Goal: Complete application form: Complete application form

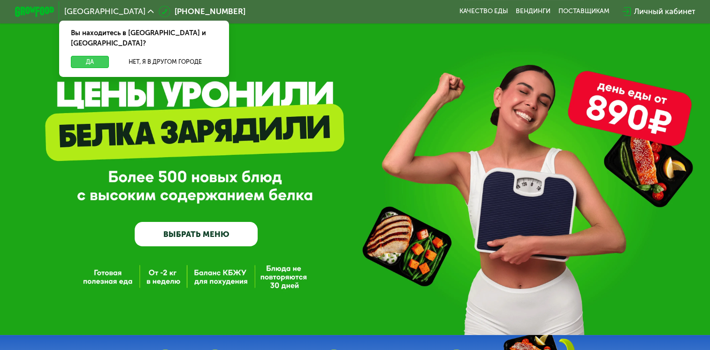
click at [86, 56] on button "Да" at bounding box center [90, 62] width 38 height 12
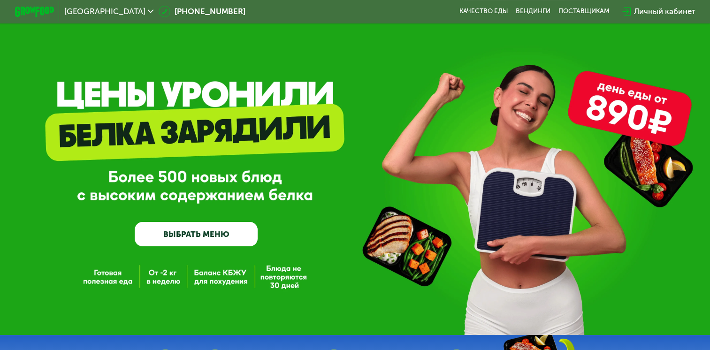
click at [190, 239] on link "ВЫБРАТЬ МЕНЮ" at bounding box center [196, 234] width 123 height 25
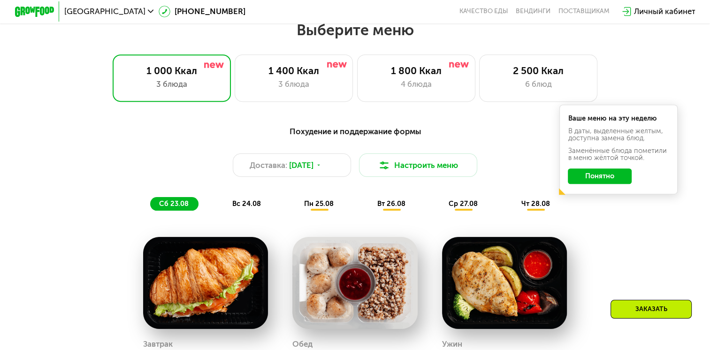
scroll to position [420, 0]
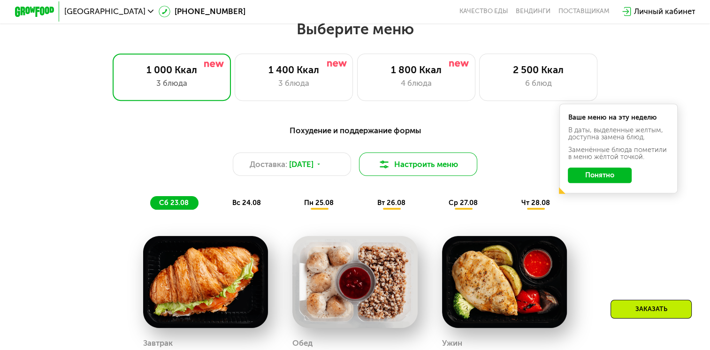
click at [409, 167] on button "Настроить меню" at bounding box center [418, 163] width 118 height 23
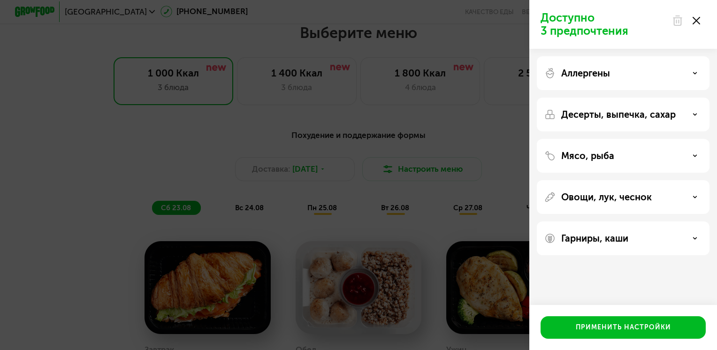
click at [420, 117] on div "Доступно 3 предпочтения Аллергены Десерты, выпечка, сахар Мясо, рыба Овощи, лук…" at bounding box center [358, 175] width 717 height 350
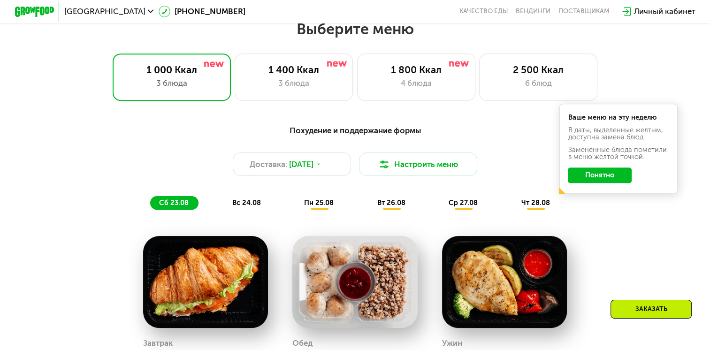
click at [319, 207] on span "пн 25.08" at bounding box center [319, 202] width 30 height 8
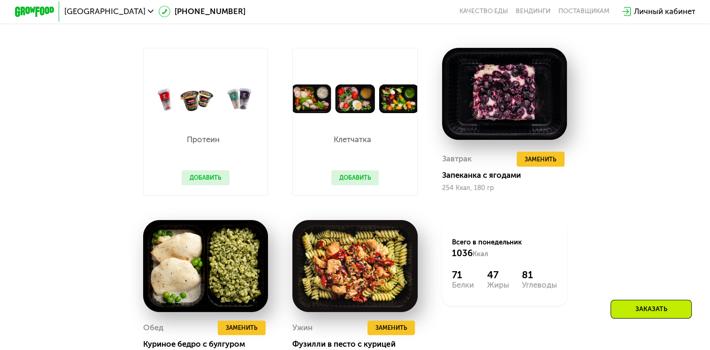
scroll to position [608, 0]
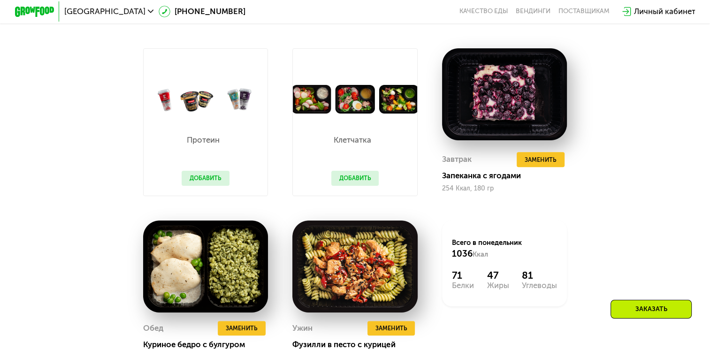
click at [218, 184] on button "Добавить" at bounding box center [206, 178] width 48 height 15
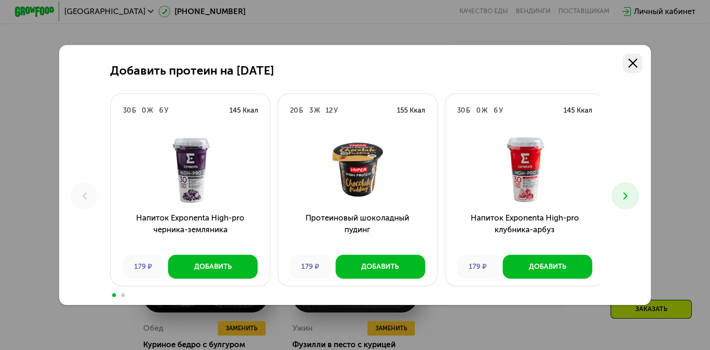
click at [637, 60] on icon at bounding box center [632, 63] width 9 height 9
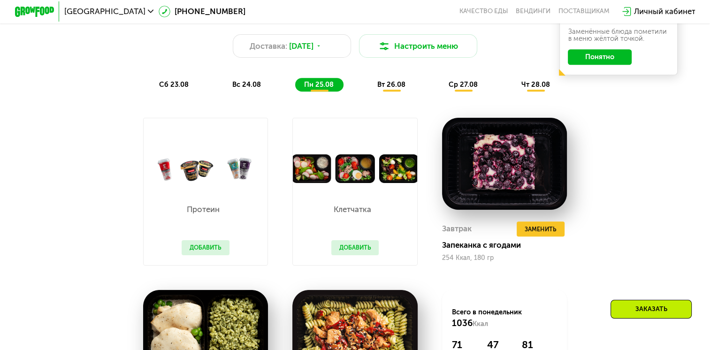
scroll to position [467, 0]
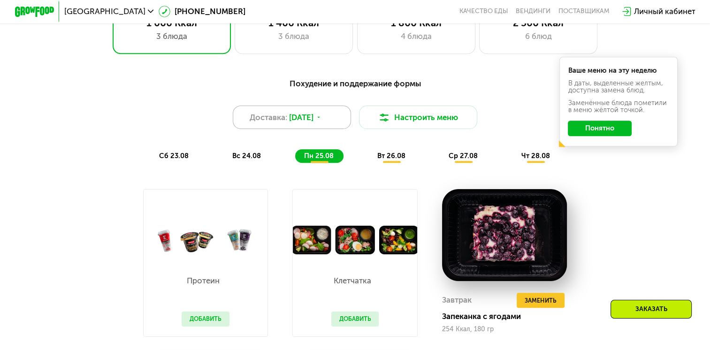
click at [334, 125] on div "Доставка: [DATE]" at bounding box center [292, 117] width 118 height 23
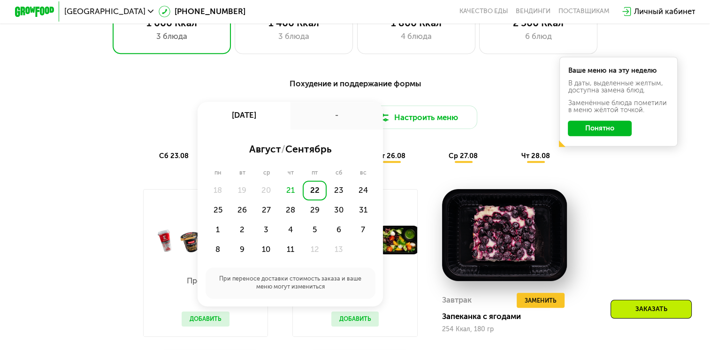
click at [334, 125] on div "-" at bounding box center [336, 116] width 93 height 28
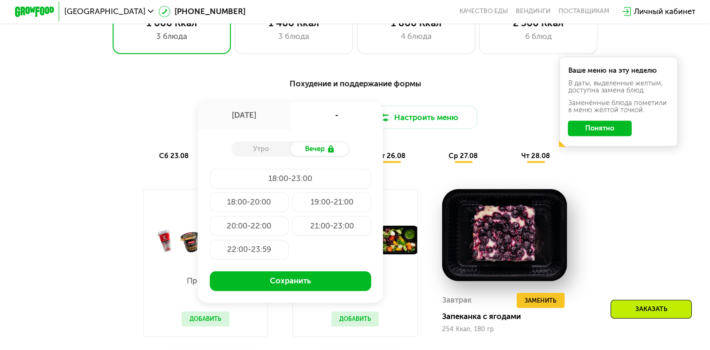
click at [268, 125] on div "[DATE]" at bounding box center [244, 116] width 93 height 28
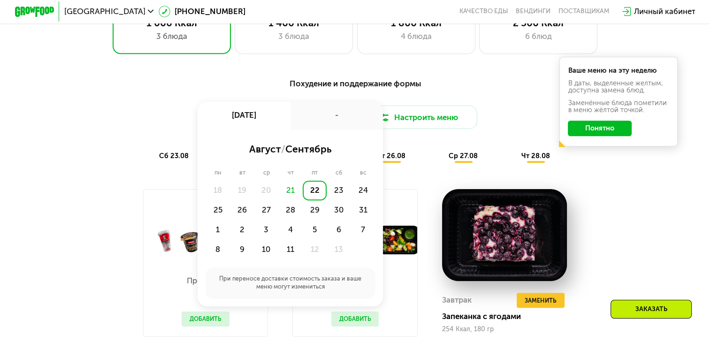
click at [464, 89] on div "Похудение и поддержание формы" at bounding box center [355, 83] width 584 height 12
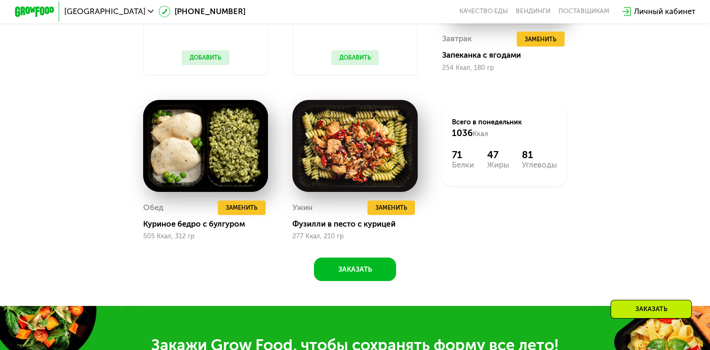
scroll to position [796, 0]
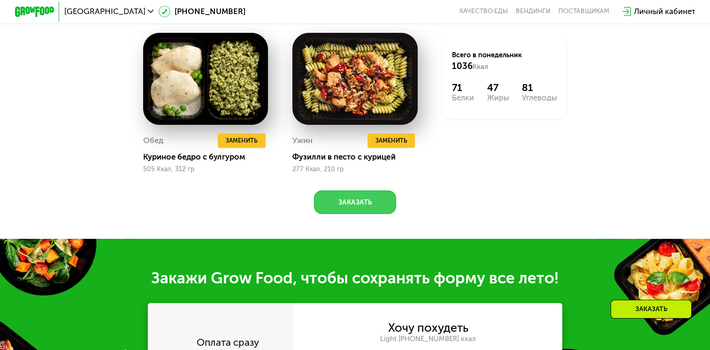
click at [367, 211] on button "Заказать" at bounding box center [355, 201] width 82 height 23
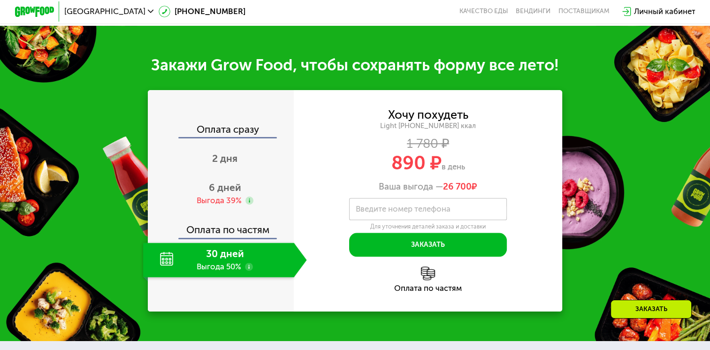
scroll to position [1043, 0]
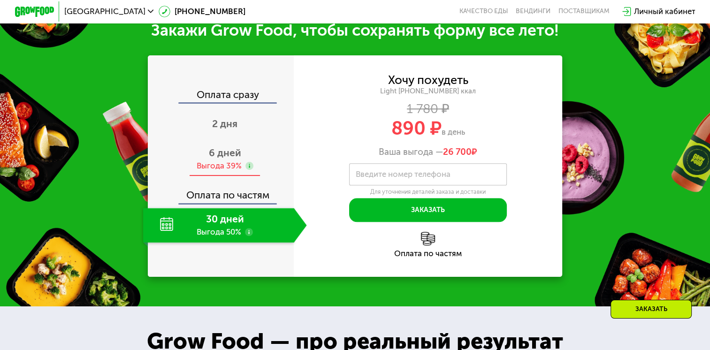
click at [234, 159] on span "6 дней" at bounding box center [225, 153] width 32 height 12
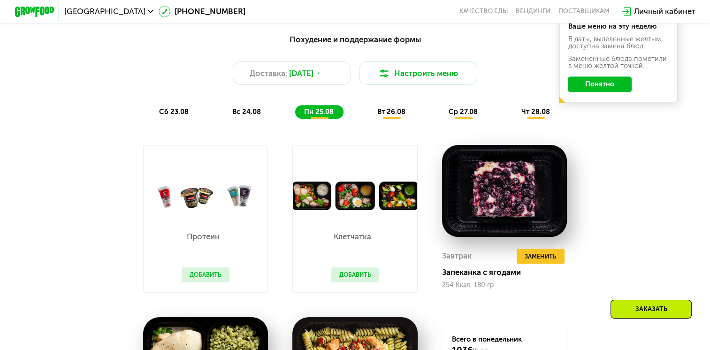
scroll to position [434, 0]
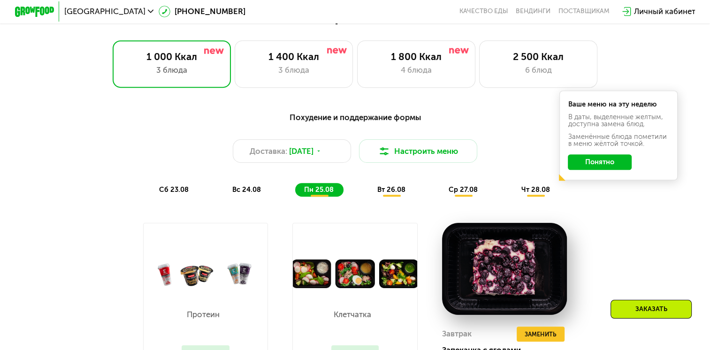
click at [387, 194] on span "вт 26.08" at bounding box center [391, 189] width 28 height 8
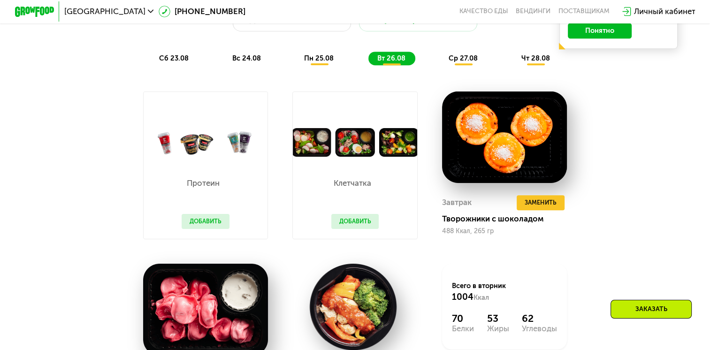
scroll to position [527, 0]
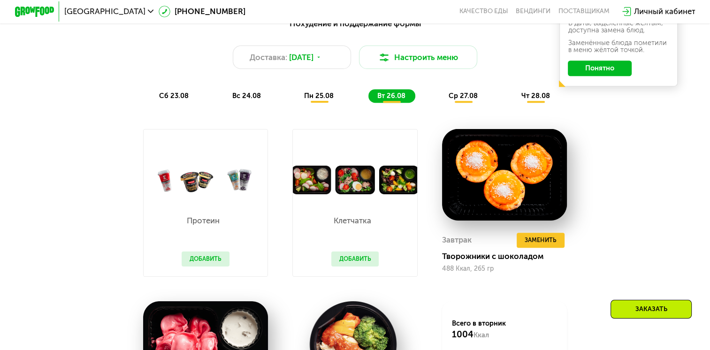
click at [456, 100] on span "ср 27.08" at bounding box center [463, 95] width 29 height 8
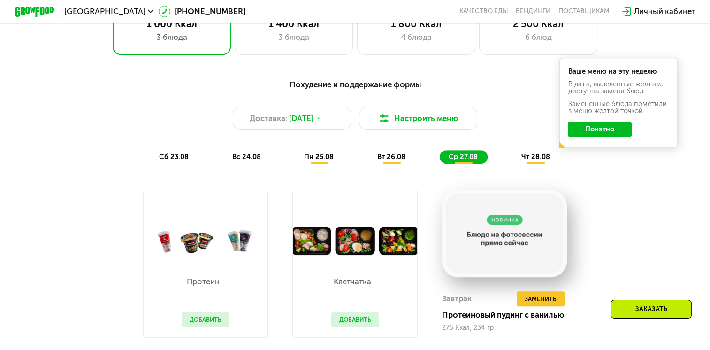
scroll to position [387, 0]
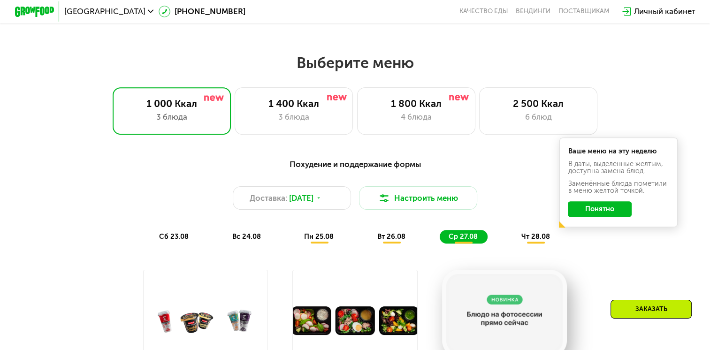
click at [527, 237] on span "чт 28.08" at bounding box center [535, 236] width 29 height 8
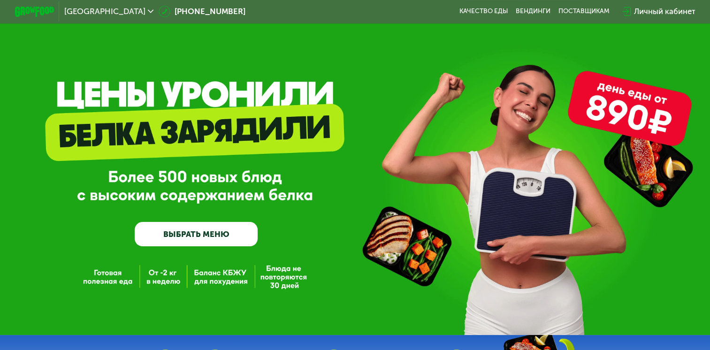
scroll to position [0, 0]
click at [474, 10] on link "Качество еды" at bounding box center [483, 12] width 49 height 8
click at [576, 15] on div "поставщикам" at bounding box center [583, 12] width 51 height 8
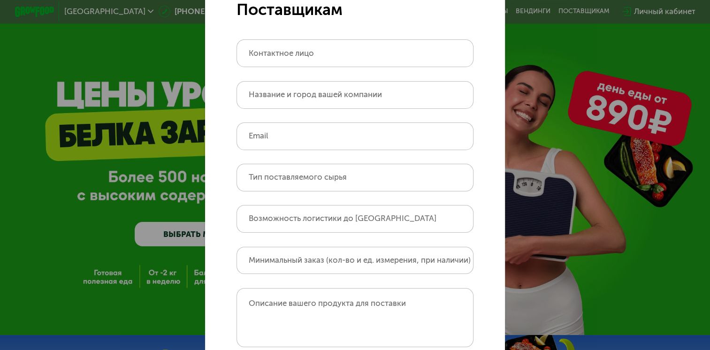
scroll to position [7, 0]
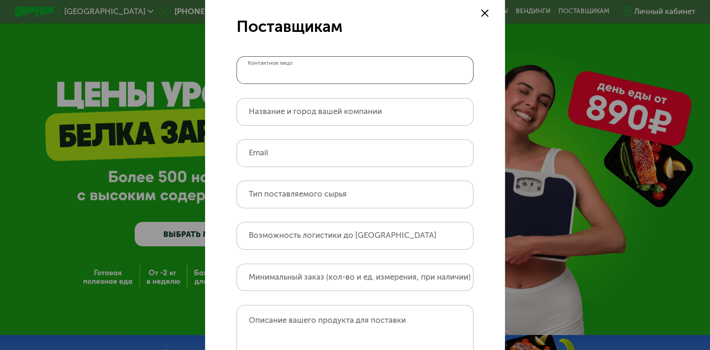
click at [377, 70] on input "Контактное лицо" at bounding box center [354, 70] width 236 height 28
click at [396, 73] on input "Контактное лицо" at bounding box center [354, 70] width 236 height 28
type input "**********"
drag, startPoint x: 363, startPoint y: 155, endPoint x: 234, endPoint y: 159, distance: 129.1
click at [236, 159] on input "**********" at bounding box center [354, 153] width 236 height 28
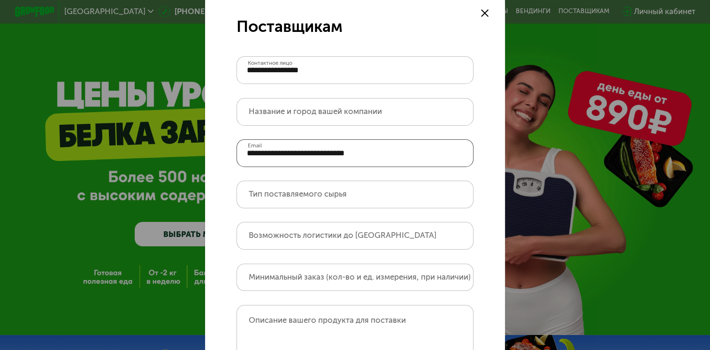
type input "**********"
click at [304, 119] on input "Название и город вашей компании" at bounding box center [354, 112] width 236 height 28
type input "**********"
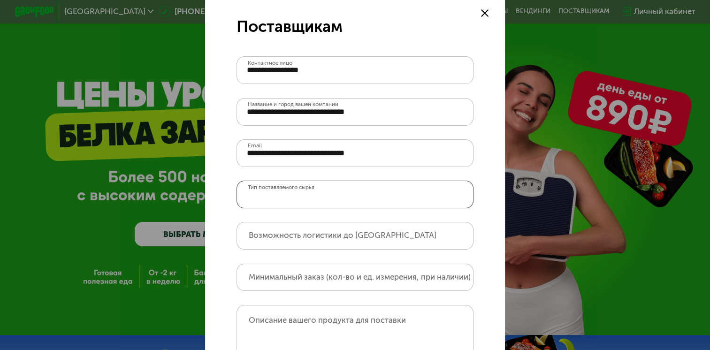
click at [369, 202] on input "Тип поставляемого сырья" at bounding box center [354, 195] width 236 height 28
type input "****"
click at [345, 232] on input "Возможность логистики до СПб" at bounding box center [354, 236] width 236 height 28
type input "**"
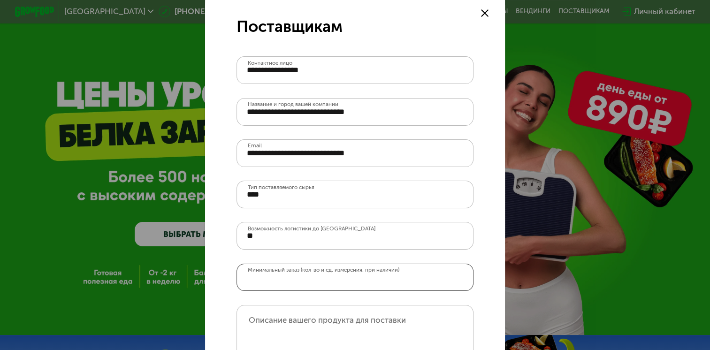
click at [274, 286] on input "Минимальный заказ (кол-во и ед. измерения, при наличии)" at bounding box center [354, 278] width 236 height 28
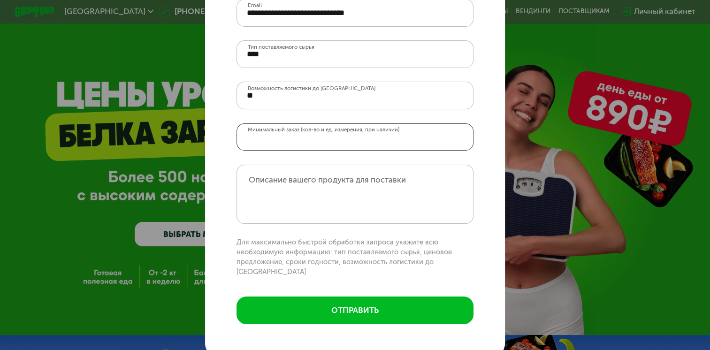
scroll to position [147, 0]
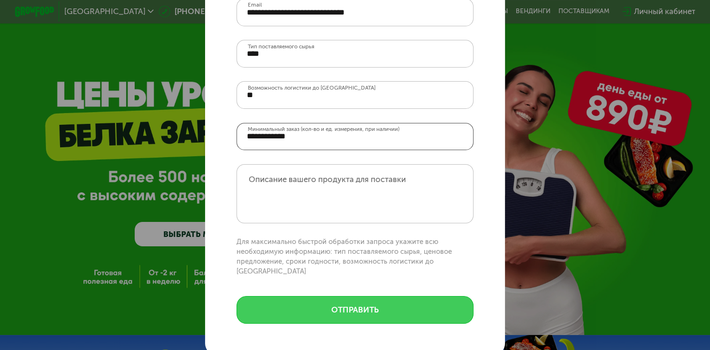
type input "**********"
click at [351, 311] on button "отправить" at bounding box center [354, 310] width 236 height 28
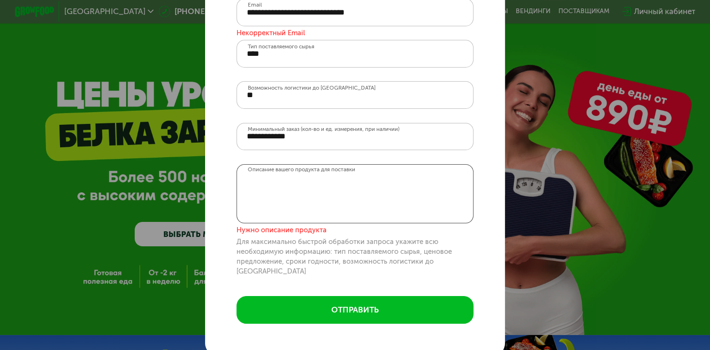
click at [313, 209] on textarea "Описание вашего продукта для поставки" at bounding box center [354, 193] width 236 height 59
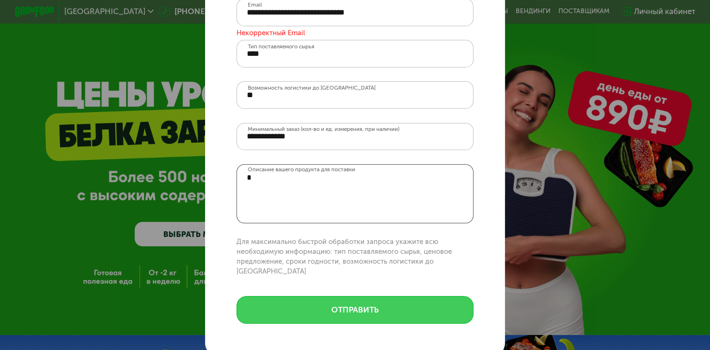
type textarea "*"
click at [331, 297] on button "отправить" at bounding box center [354, 310] width 236 height 28
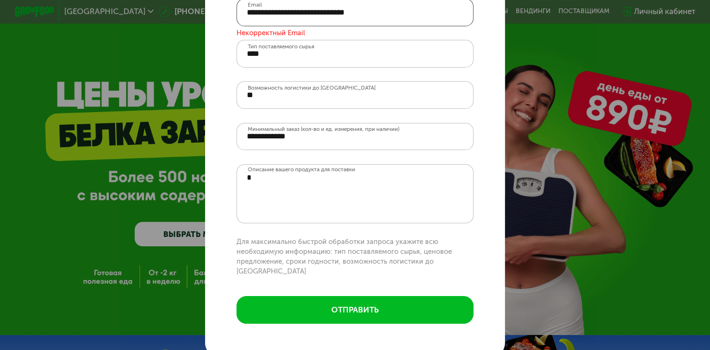
click at [350, 14] on input "**********" at bounding box center [354, 13] width 236 height 28
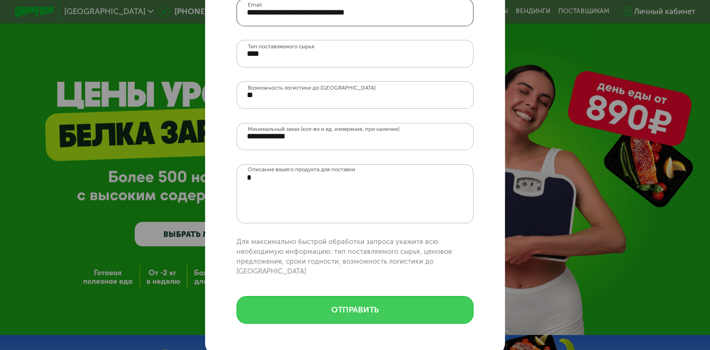
type input "**********"
click at [333, 306] on button "отправить" at bounding box center [354, 310] width 236 height 28
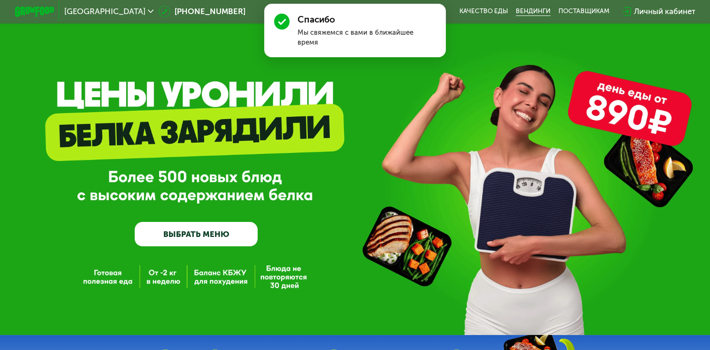
click at [533, 9] on link "Вендинги" at bounding box center [533, 12] width 35 height 8
